Goal: Information Seeking & Learning: Learn about a topic

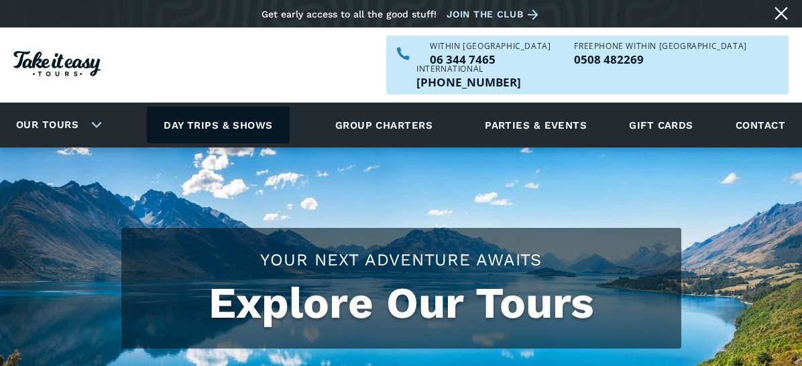
click at [250, 107] on link "Day trips & shows" at bounding box center [218, 125] width 143 height 37
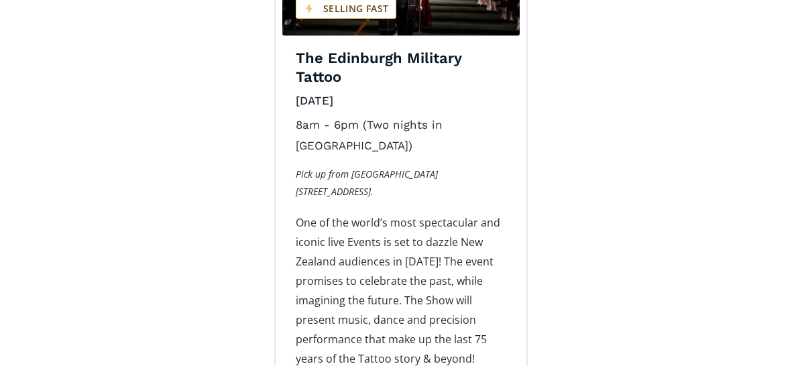
scroll to position [2347, 0]
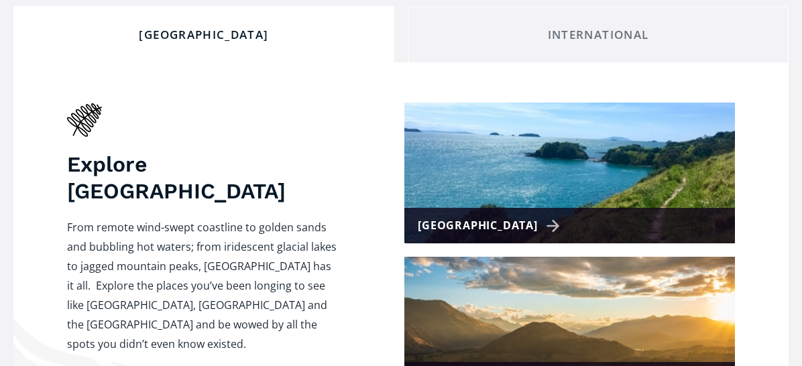
scroll to position [536, 0]
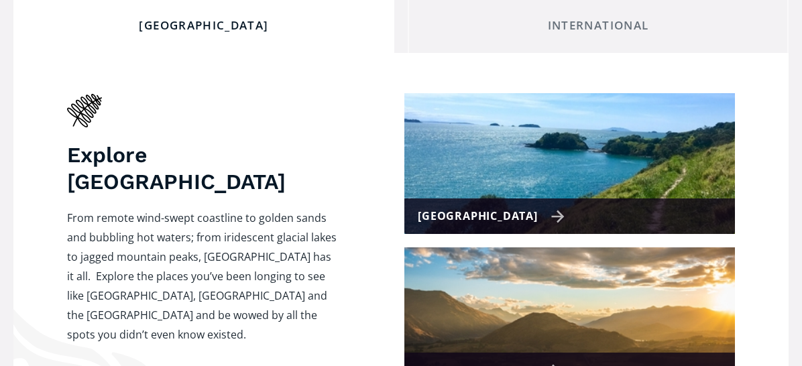
click at [528, 207] on div "[GEOGRAPHIC_DATA]" at bounding box center [491, 216] width 147 height 19
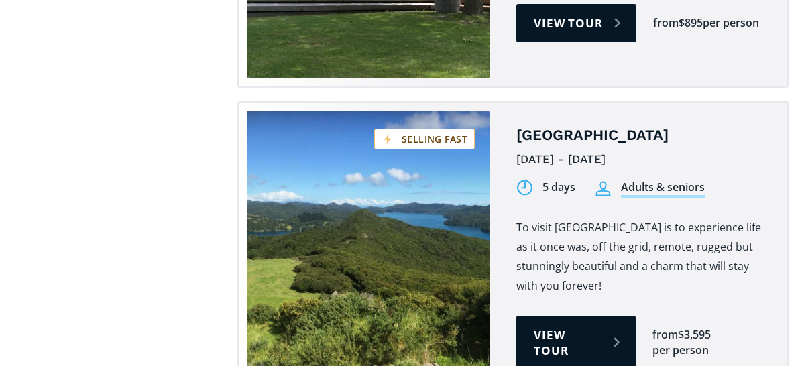
scroll to position [1475, 0]
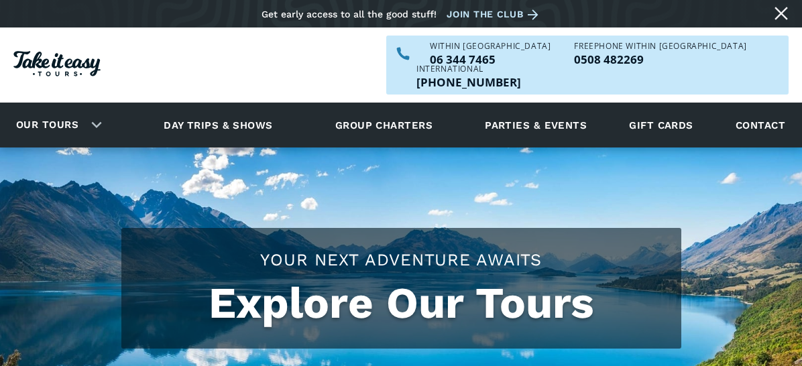
scroll to position [536, 0]
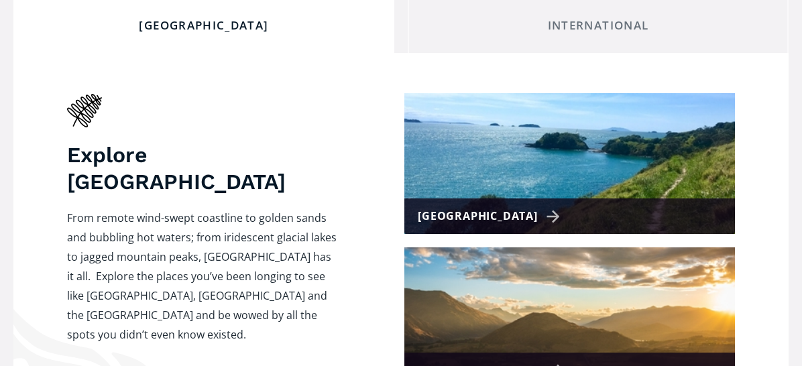
click at [526, 361] on div "[GEOGRAPHIC_DATA]" at bounding box center [491, 370] width 147 height 19
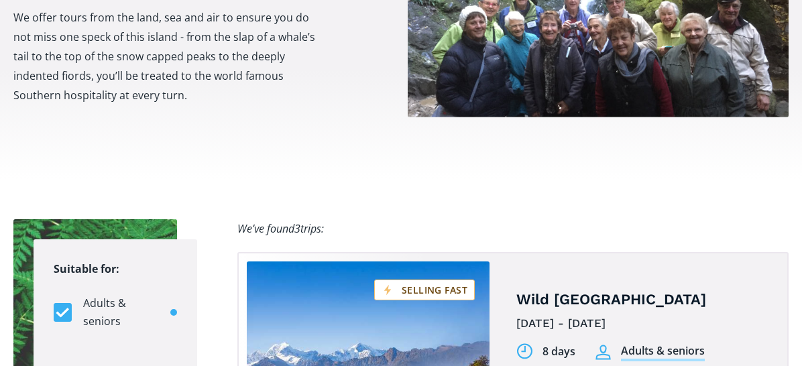
scroll to position [738, 0]
